Goal: Transaction & Acquisition: Purchase product/service

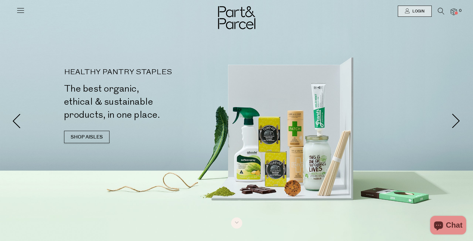
click at [24, 10] on icon at bounding box center [20, 10] width 9 height 9
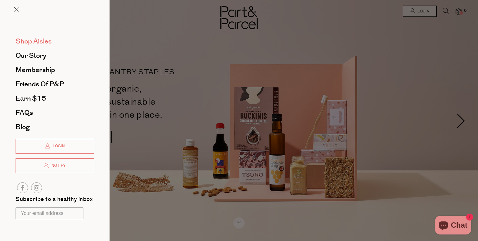
click at [29, 41] on span "Shop Aisles" at bounding box center [34, 41] width 36 height 10
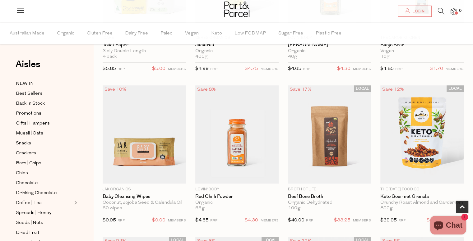
scroll to position [148, 0]
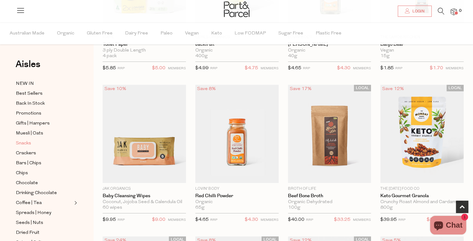
click at [24, 143] on span "Snacks" at bounding box center [23, 143] width 15 height 7
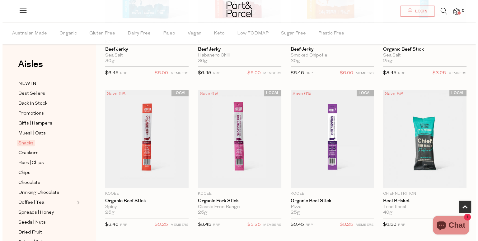
scroll to position [297, 0]
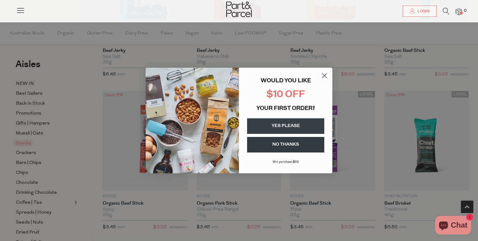
click at [324, 76] on circle "Close dialog" at bounding box center [324, 76] width 10 height 10
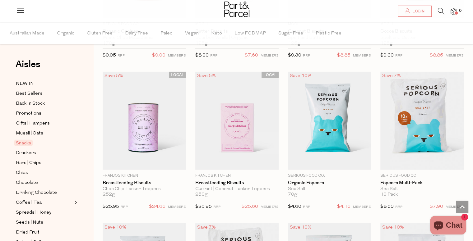
scroll to position [1534, 0]
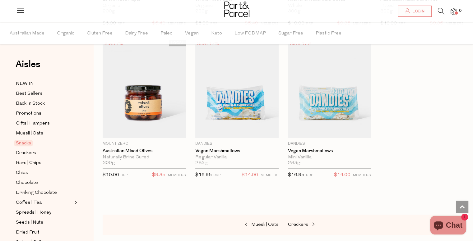
scroll to position [2628, 0]
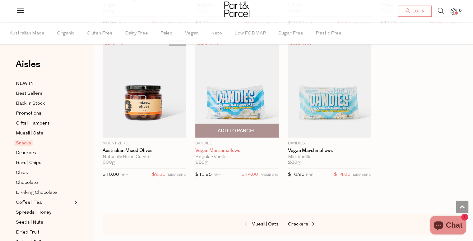
click at [237, 148] on link "Vegan Marshmallows" at bounding box center [236, 151] width 83 height 6
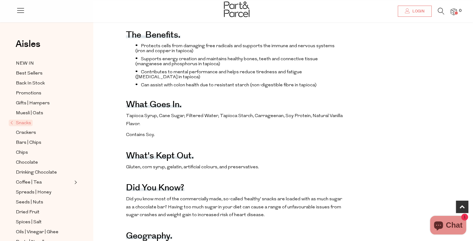
scroll to position [225, 0]
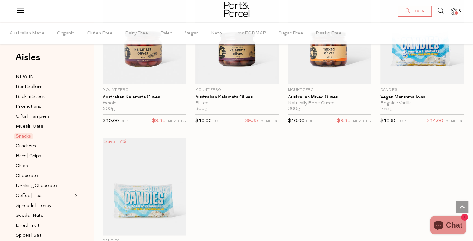
scroll to position [6, 0]
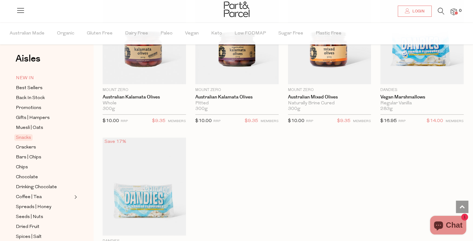
click at [20, 75] on span "NEW IN" at bounding box center [25, 78] width 18 height 7
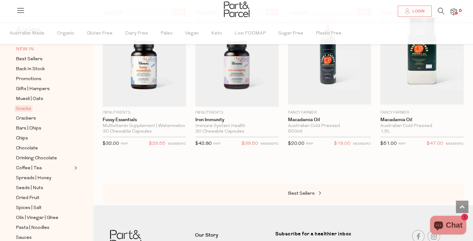
scroll to position [34, 0]
click at [43, 66] on span "Back In Stock" at bounding box center [30, 69] width 29 height 7
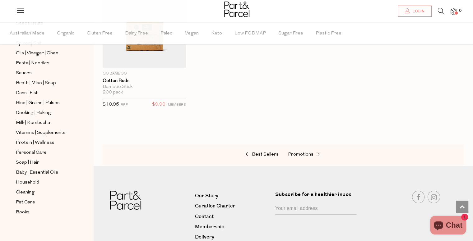
scroll to position [199, 0]
click at [32, 152] on span "Personal Care" at bounding box center [31, 153] width 31 height 7
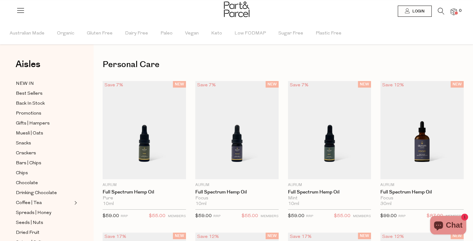
click at [438, 9] on icon at bounding box center [441, 11] width 7 height 7
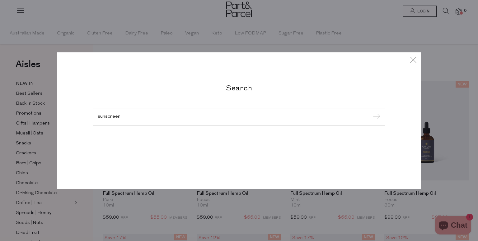
type input "sunscreen"
click at [371, 113] on input "submit" at bounding box center [375, 117] width 9 height 9
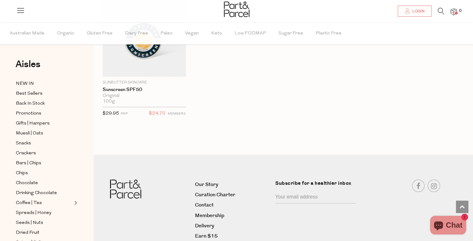
scroll to position [421, 0]
